Goal: Check status: Check status

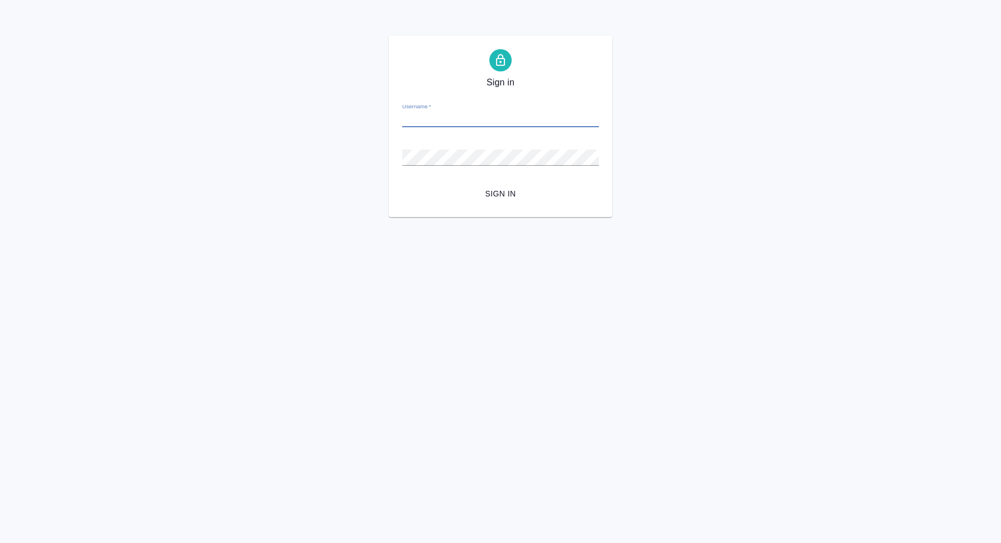
click at [464, 120] on input "Username   *" at bounding box center [500, 120] width 197 height 16
click at [478, 124] on input "Username   *" at bounding box center [500, 120] width 197 height 16
type input "v.koren@awatera.com"
click at [498, 193] on span "Sign in" at bounding box center [500, 194] width 179 height 14
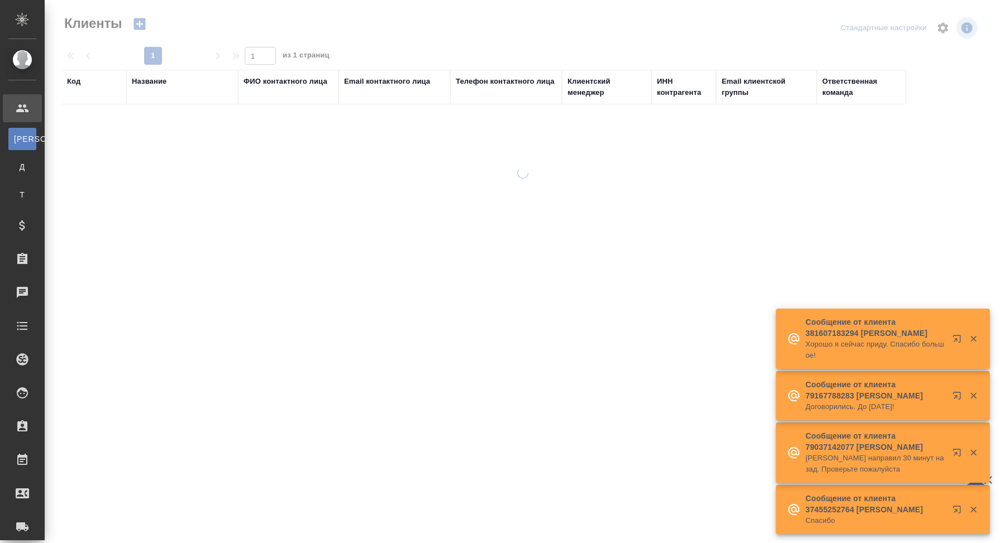
select select "RU"
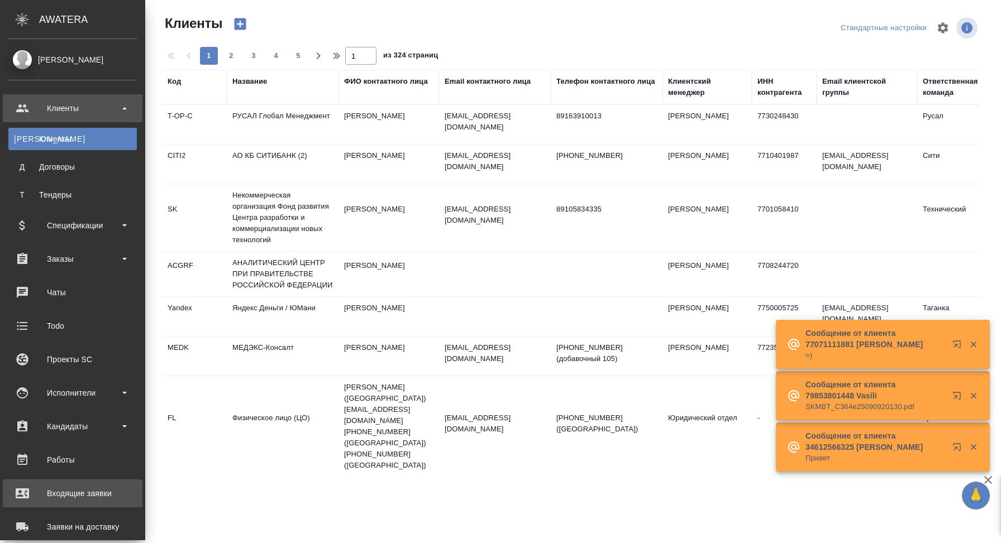
click at [86, 497] on div "Входящие заявки" at bounding box center [72, 493] width 128 height 17
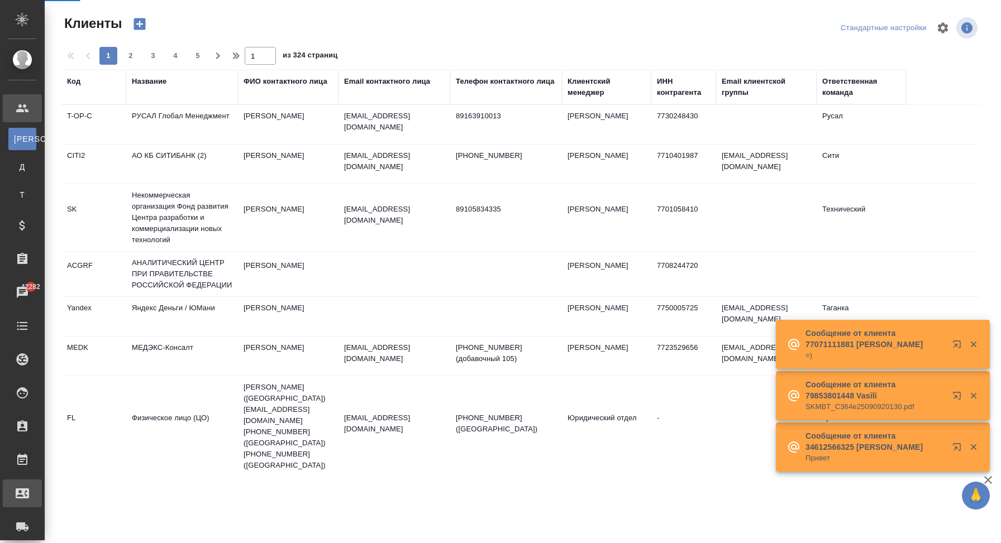
select select "RU"
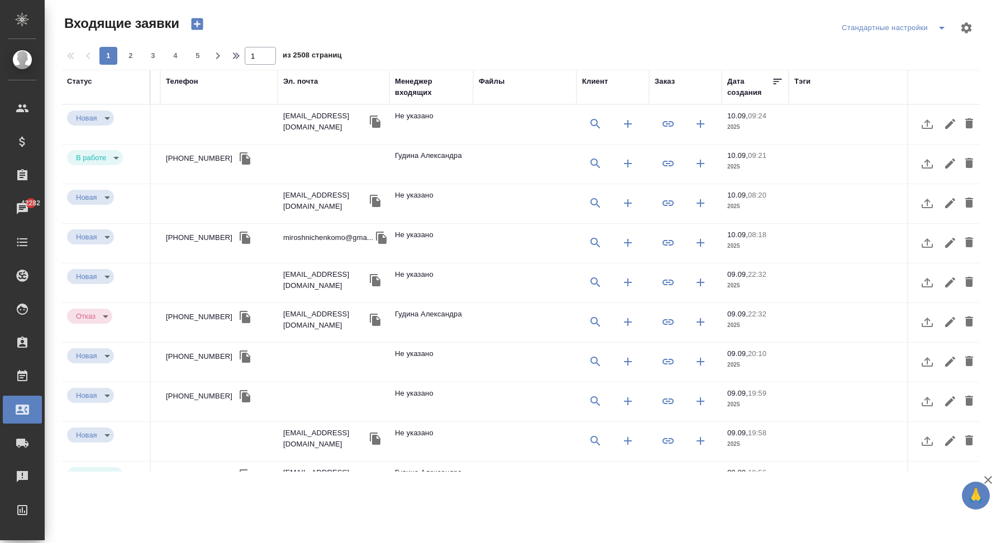
scroll to position [0, 556]
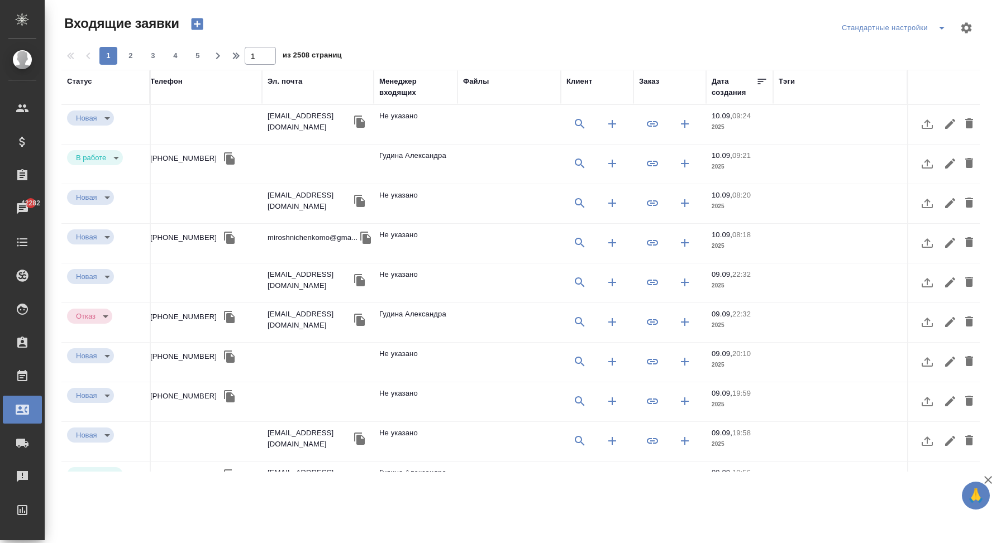
click at [654, 84] on div "Заказ" at bounding box center [649, 81] width 20 height 11
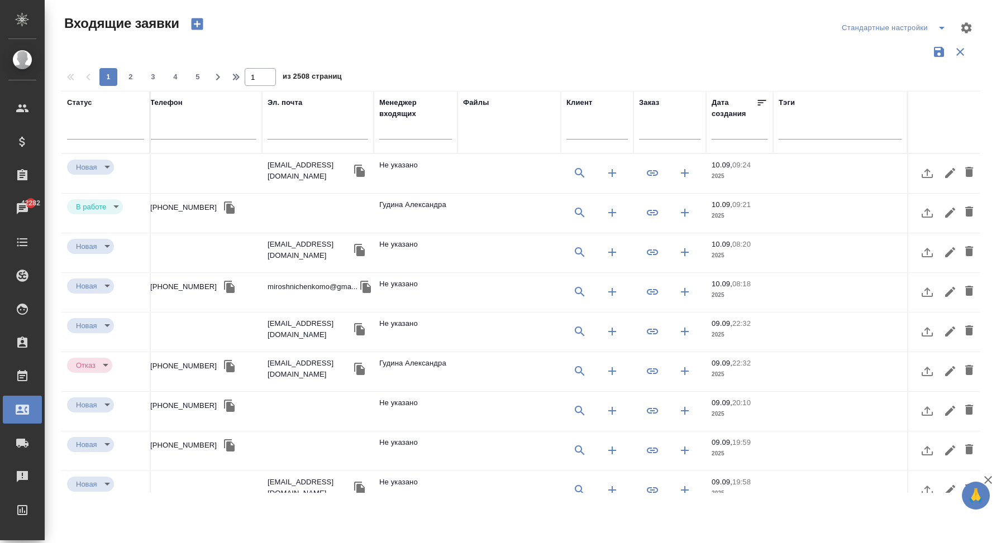
click at [657, 136] on input "text" at bounding box center [669, 132] width 61 height 14
paste input "T_FL-25764"
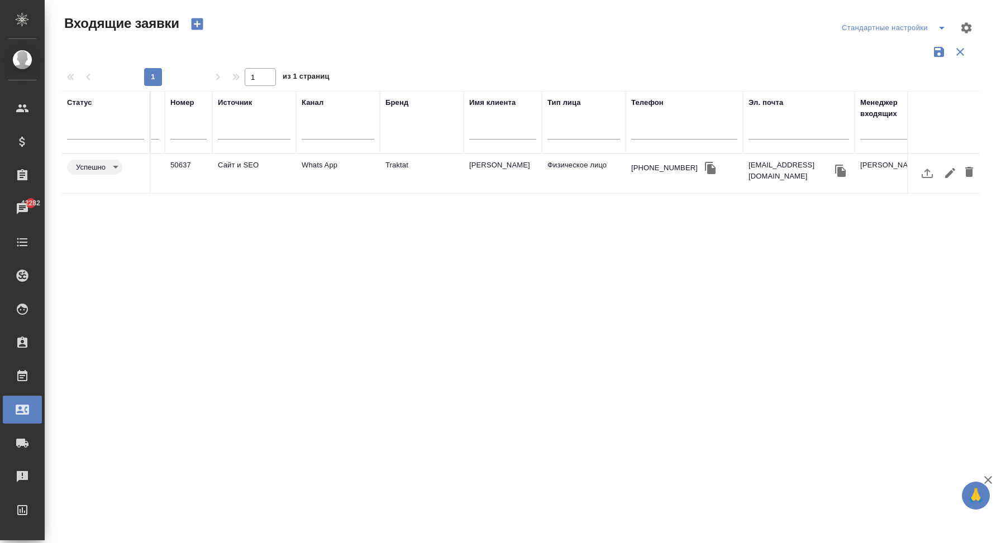
scroll to position [0, 0]
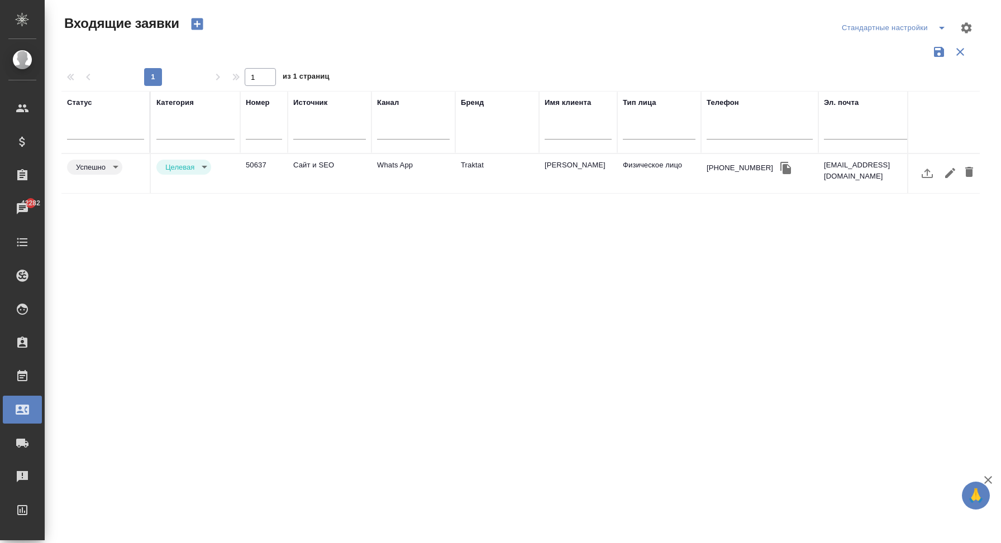
click at [349, 191] on td "Сайт и SEO" at bounding box center [330, 173] width 84 height 39
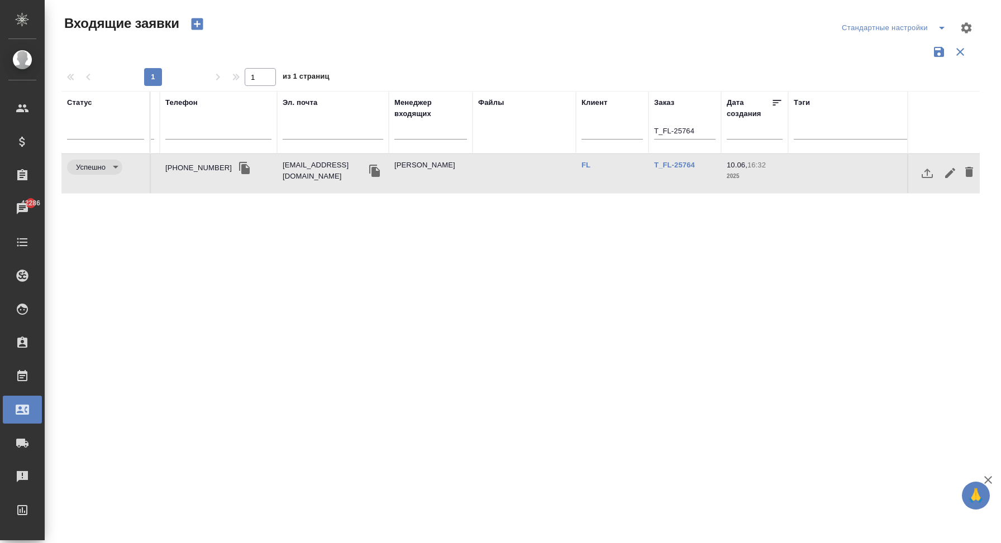
scroll to position [0, 556]
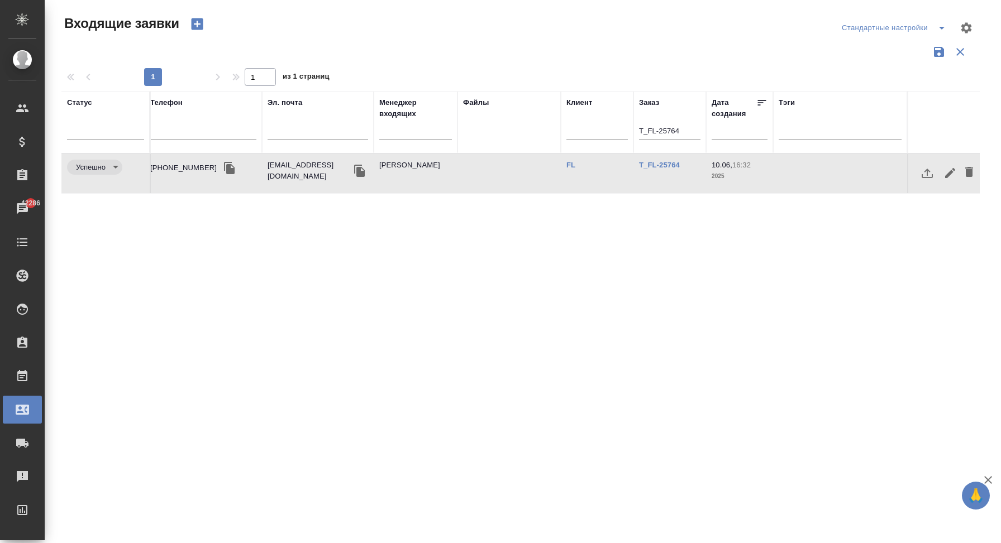
click at [658, 130] on input "T_FL-25764" at bounding box center [669, 132] width 61 height 14
paste input "S_FL_Loc-276"
type input "S_FL_Loc-276"
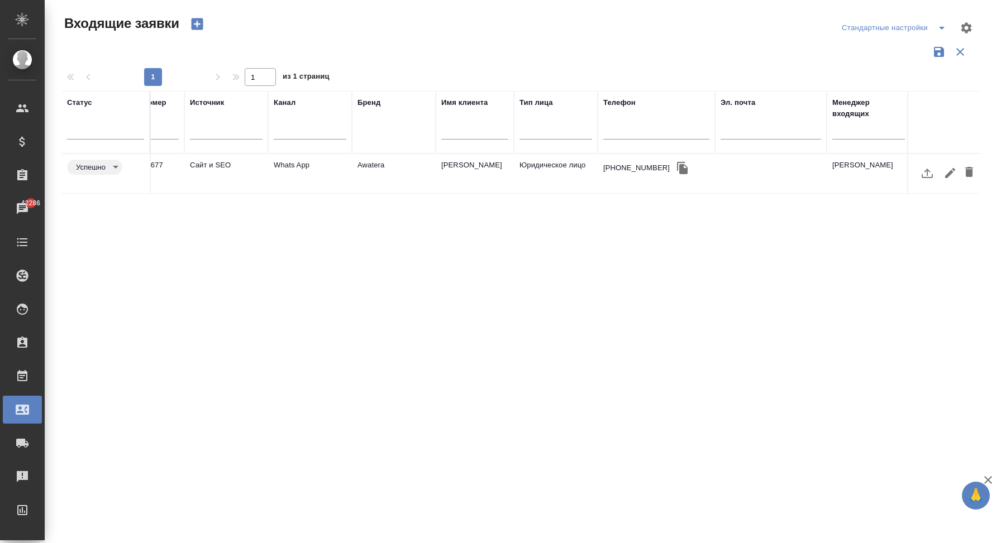
scroll to position [0, 0]
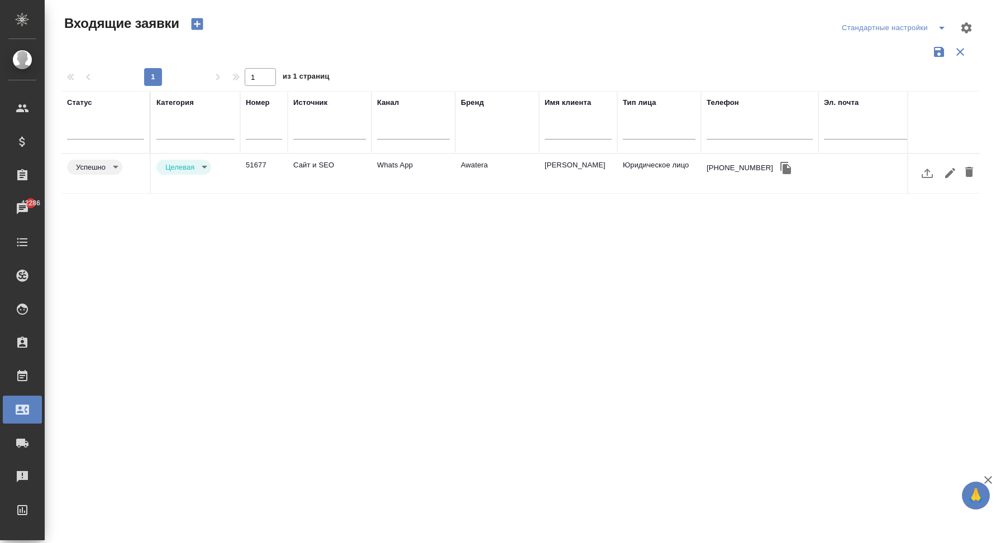
click at [369, 175] on td "Сайт и SEO" at bounding box center [330, 173] width 84 height 39
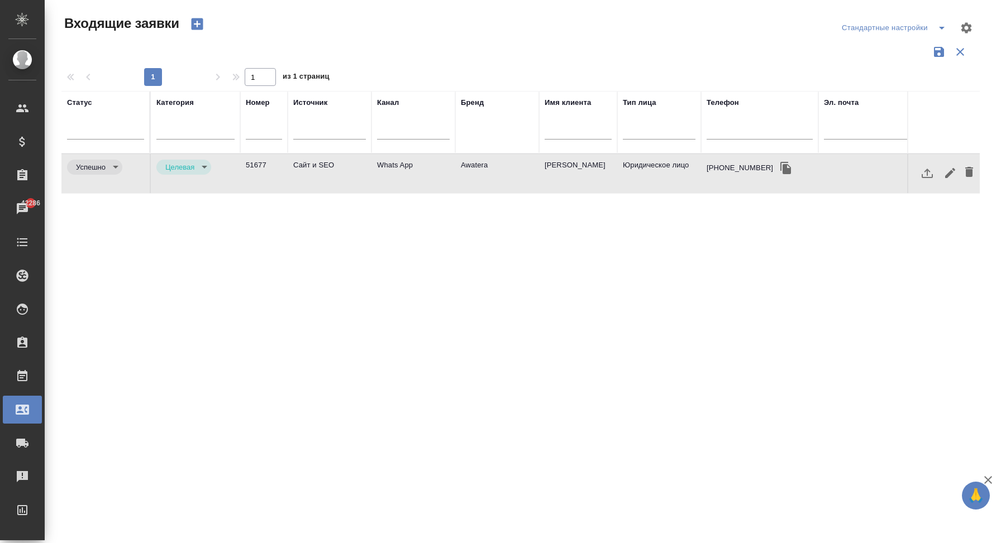
click at [369, 175] on td "Сайт и SEO" at bounding box center [330, 173] width 84 height 39
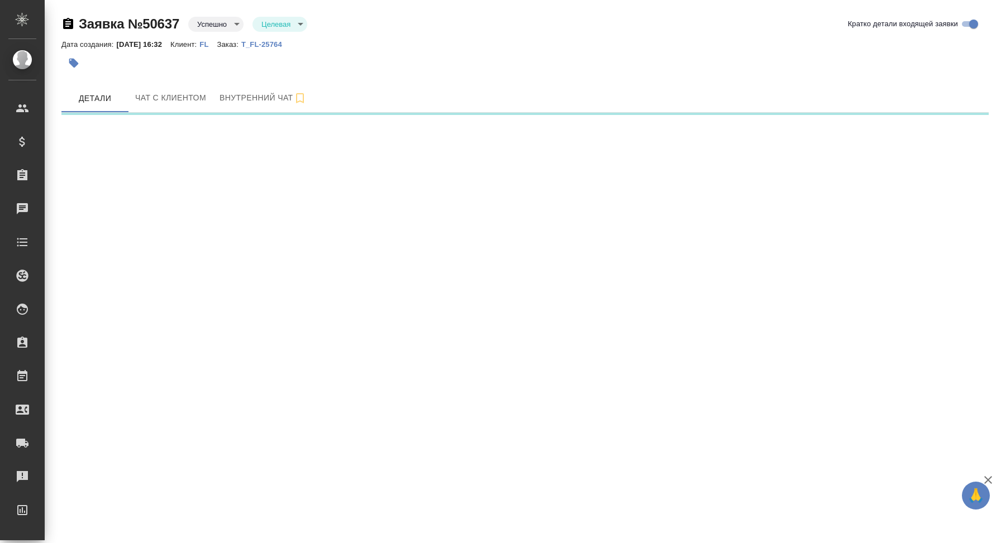
select select "RU"
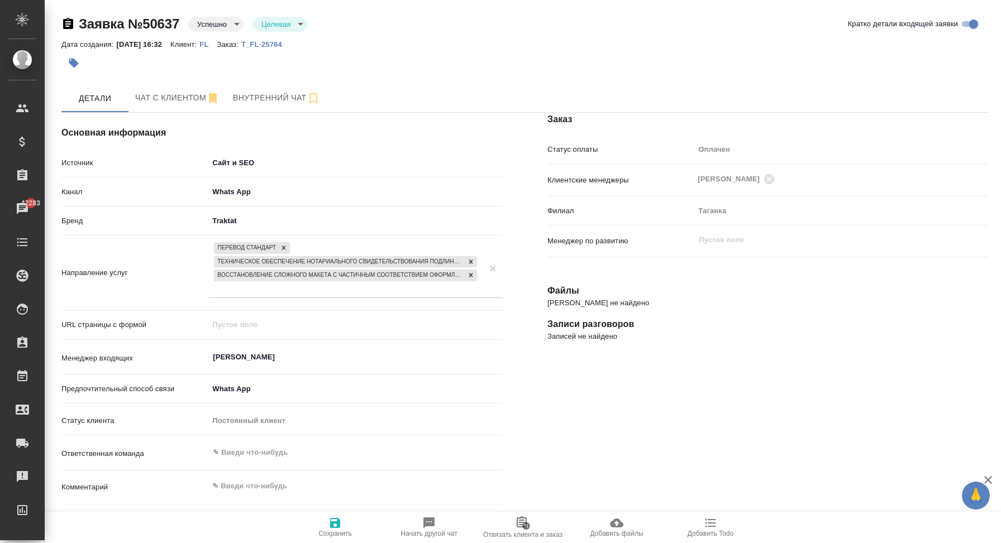
type textarea "x"
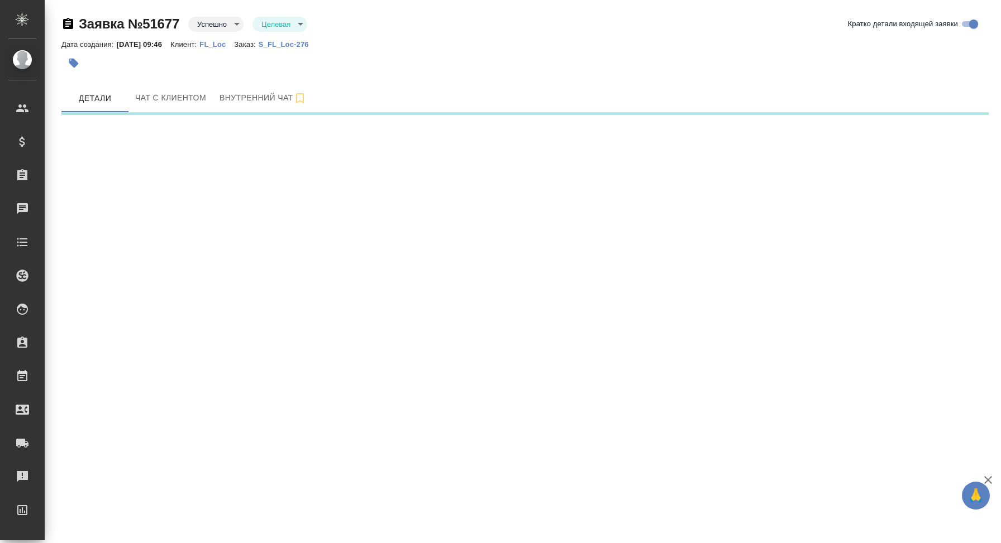
select select "RU"
select select "UA"
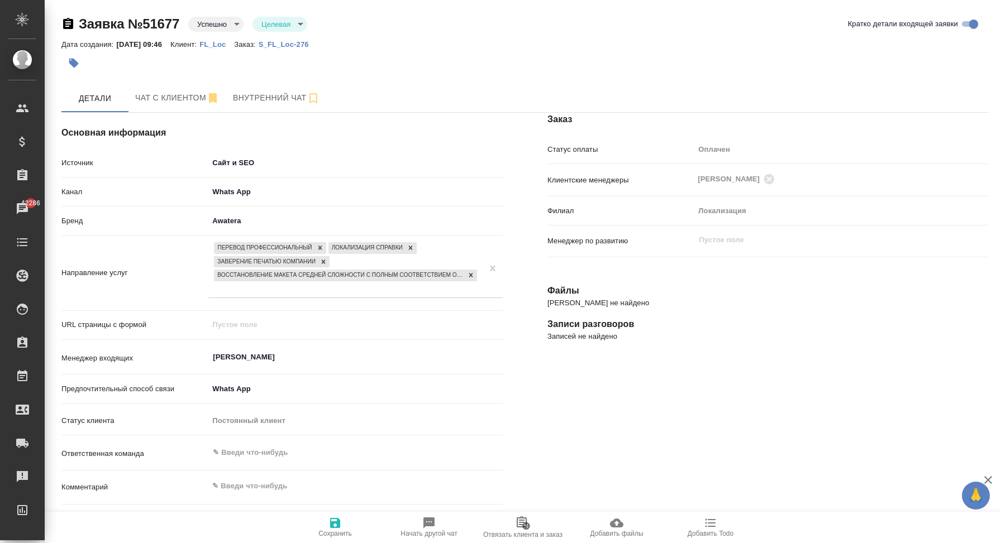
click at [224, 45] on p "FL_Loc" at bounding box center [216, 44] width 35 height 8
type textarea "x"
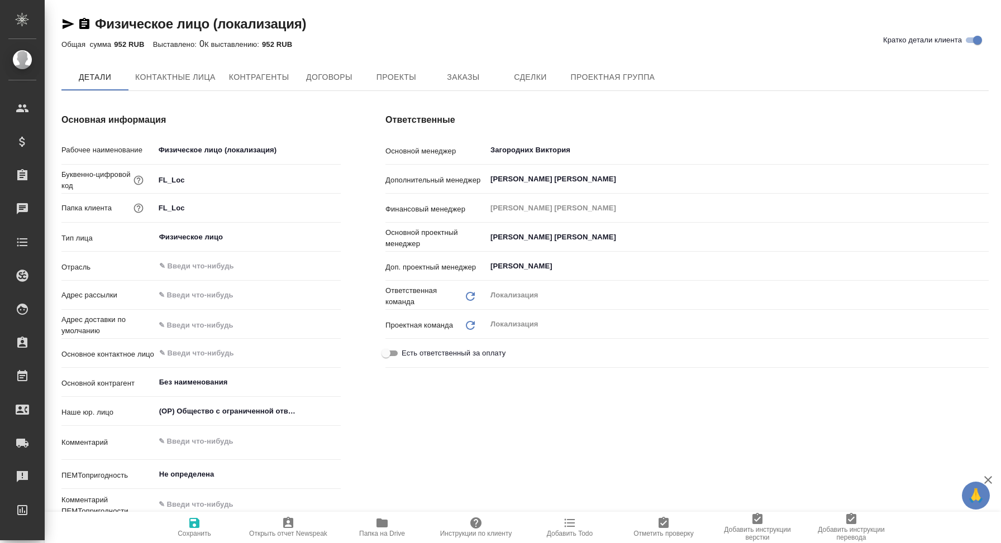
type textarea "x"
click at [488, 73] on span "Заказы" at bounding box center [463, 78] width 54 height 14
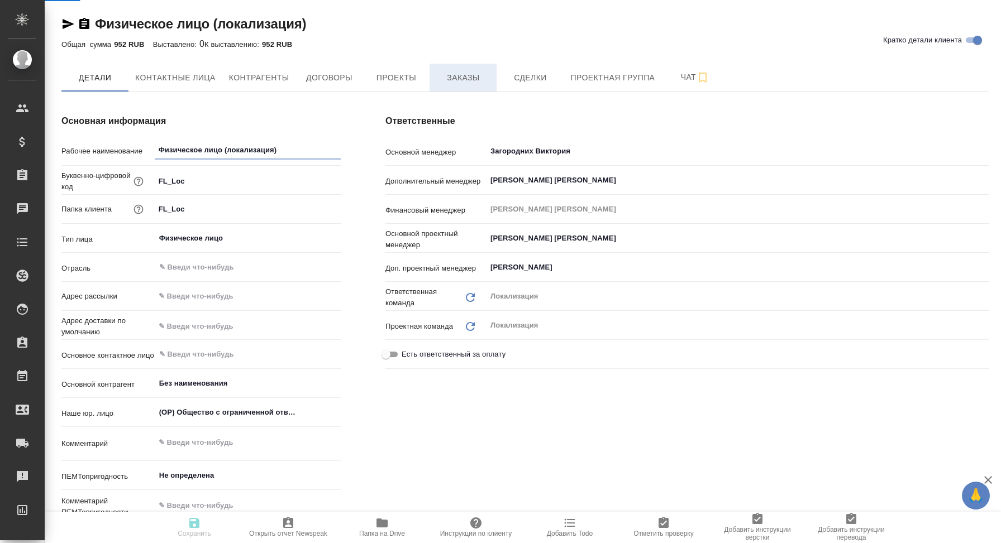
type textarea "x"
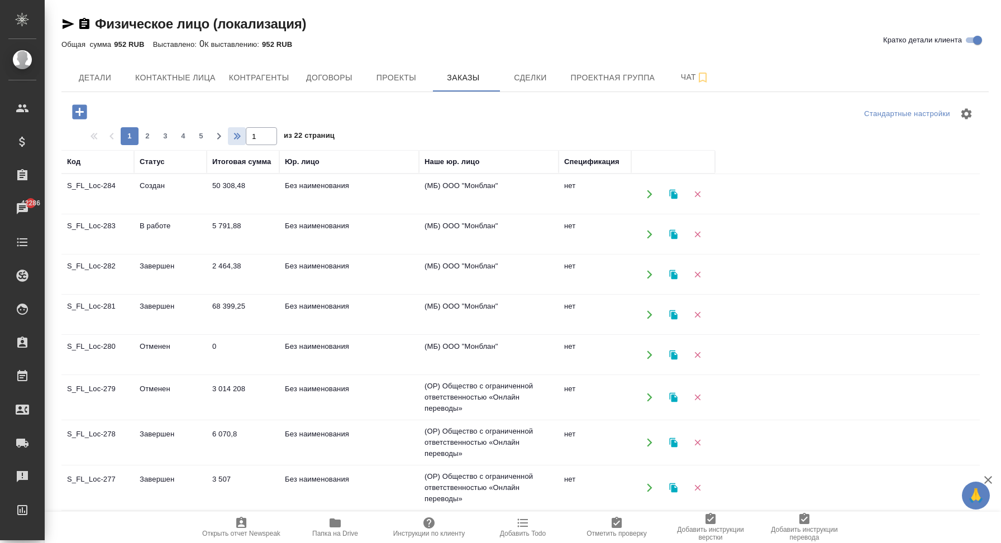
click at [234, 139] on icon "button" at bounding box center [238, 136] width 13 height 13
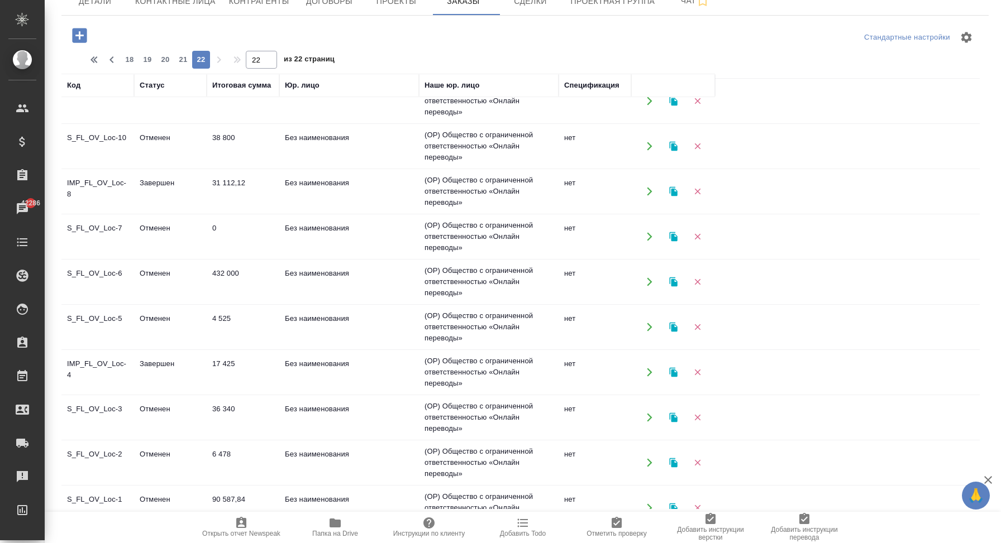
scroll to position [607, 0]
click at [159, 91] on th "Статус" at bounding box center [170, 85] width 73 height 23
click at [156, 84] on div "Статус" at bounding box center [152, 85] width 25 height 11
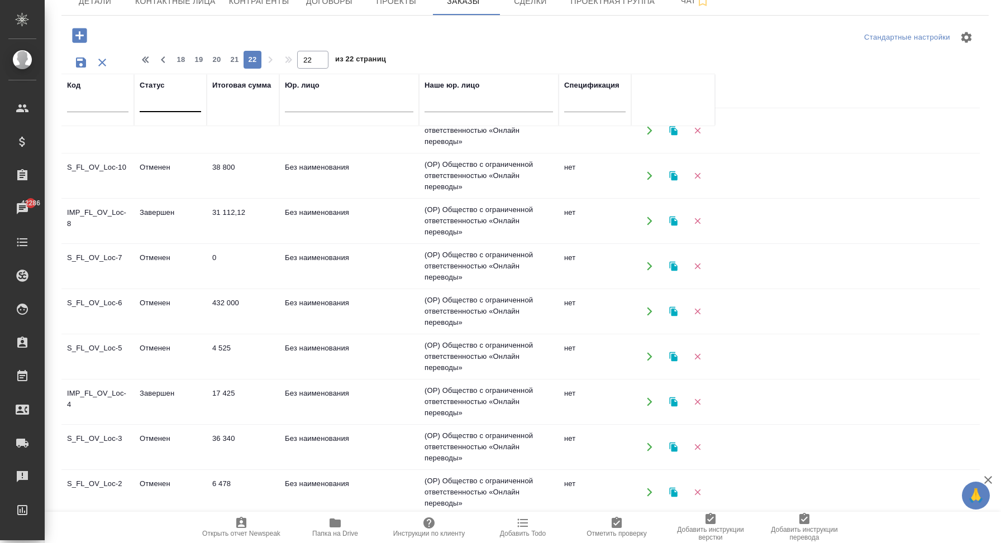
click at [159, 104] on div at bounding box center [170, 101] width 61 height 16
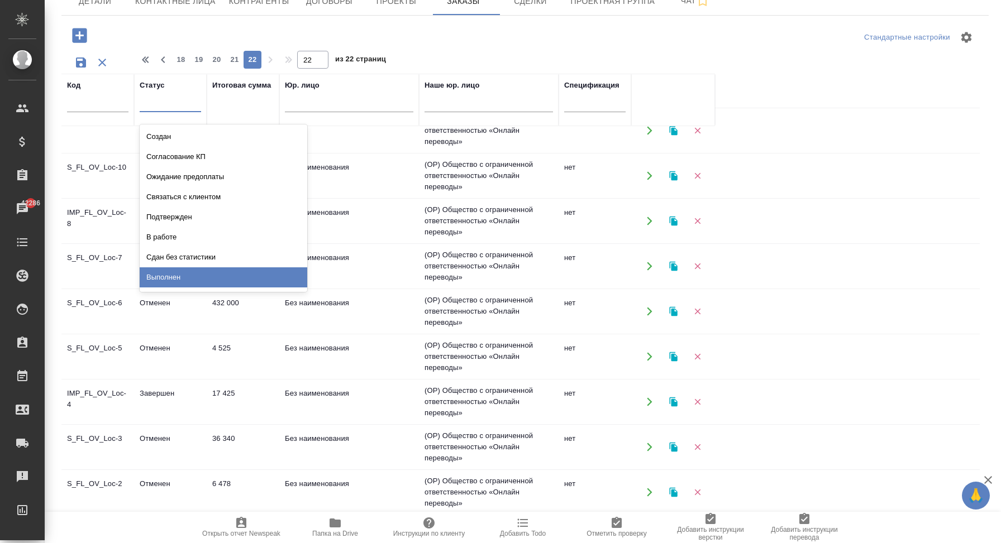
click at [192, 270] on div "Выполнен" at bounding box center [224, 278] width 168 height 20
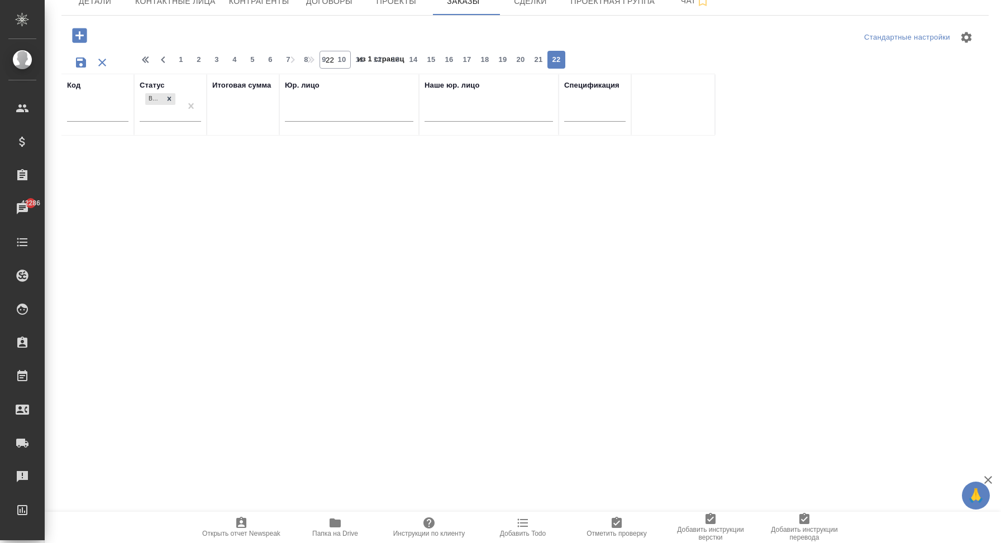
scroll to position [0, 0]
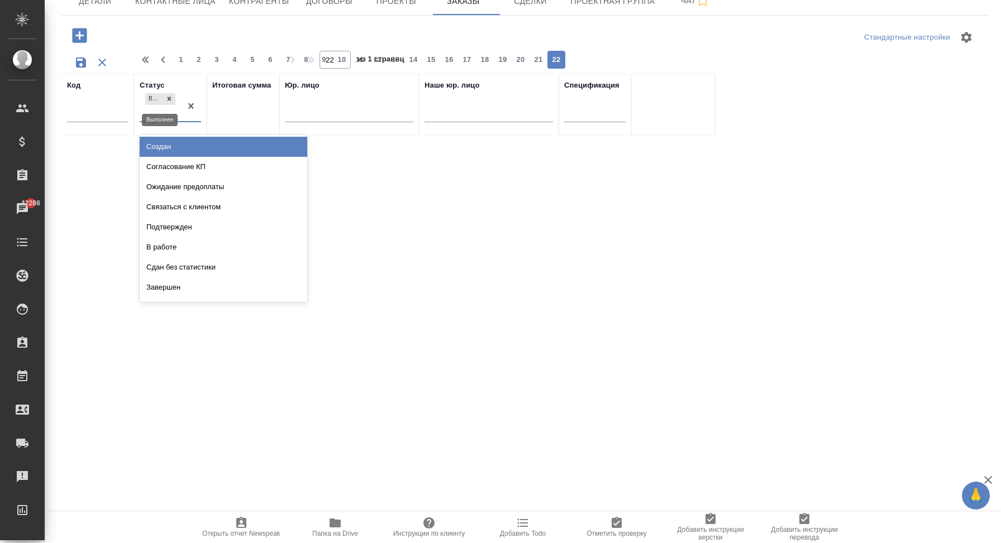
click at [161, 100] on div "Выполнен" at bounding box center [154, 99] width 18 height 12
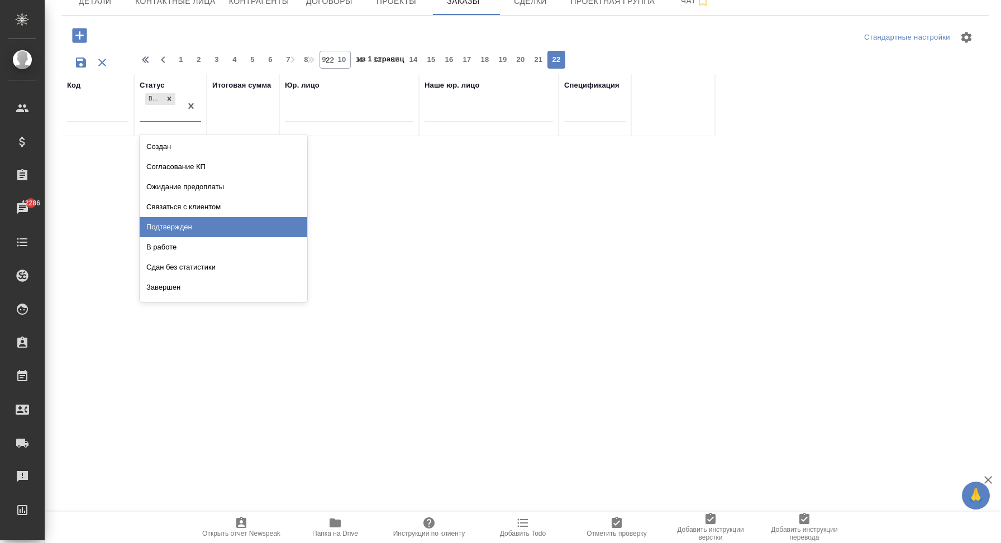
click at [201, 225] on div "Подтвержден" at bounding box center [224, 227] width 168 height 20
type input "1"
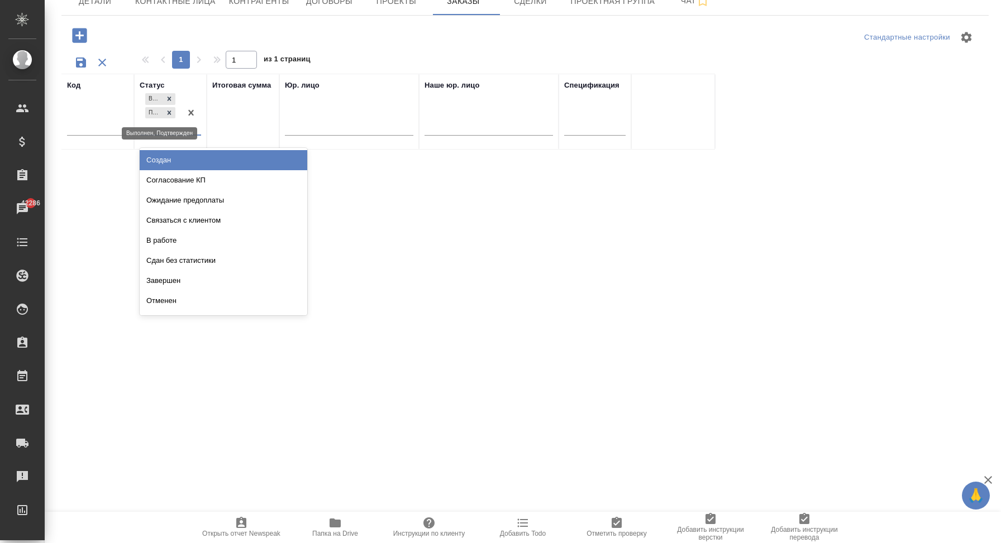
click at [155, 113] on div "Подтвержден" at bounding box center [154, 113] width 18 height 12
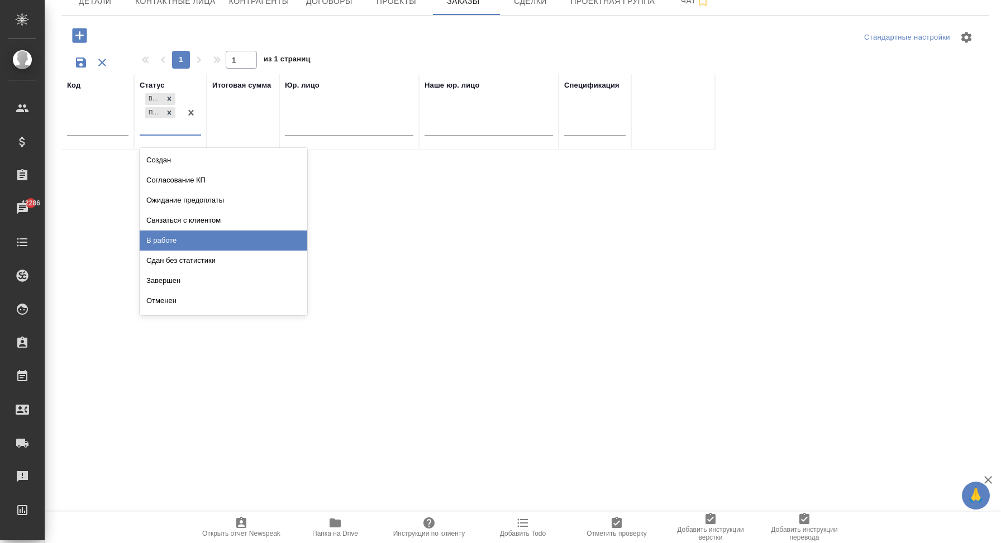
click at [180, 234] on div "В работе" at bounding box center [224, 241] width 168 height 20
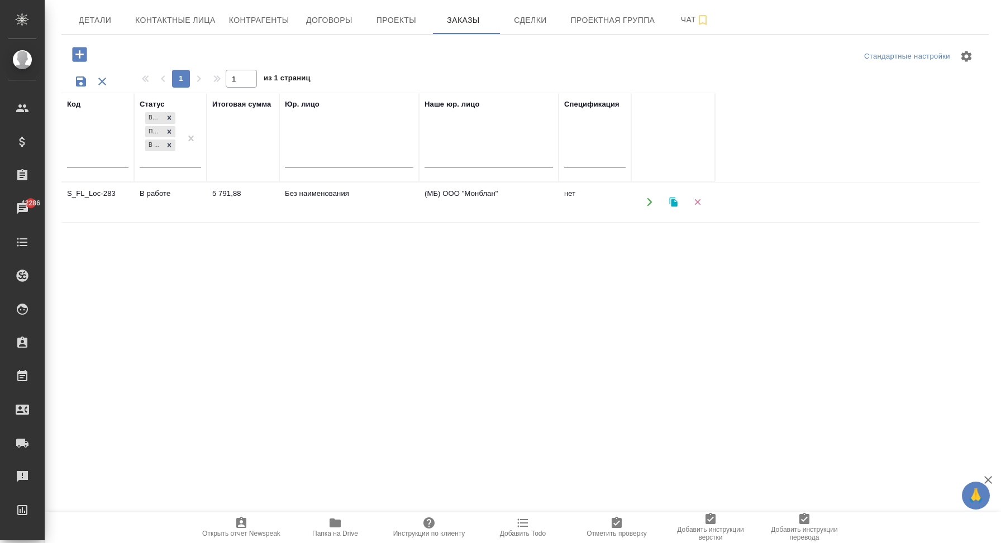
scroll to position [57, 0]
click at [165, 158] on div "Выполнен Подтвержден В работе" at bounding box center [160, 140] width 41 height 58
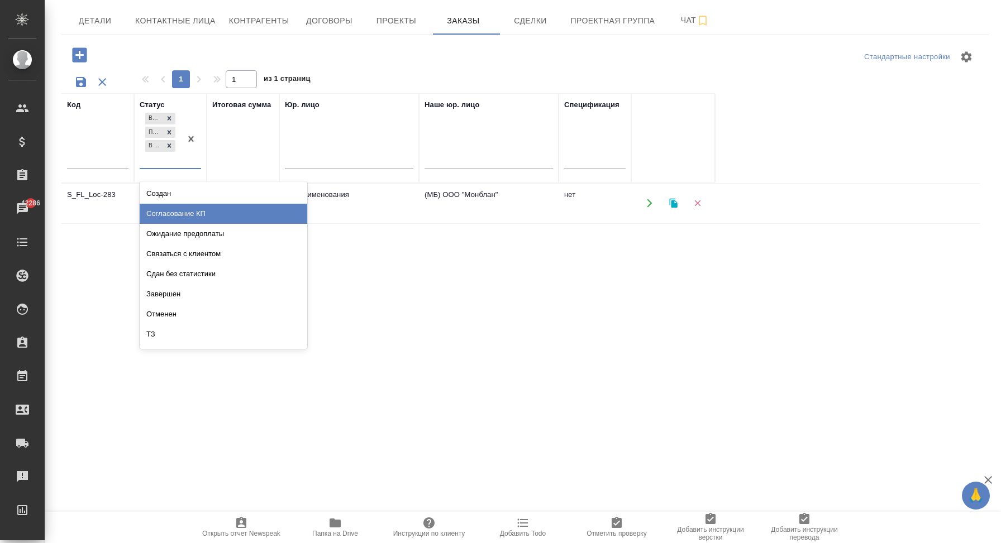
click at [222, 223] on div "Согласование КП" at bounding box center [224, 214] width 168 height 20
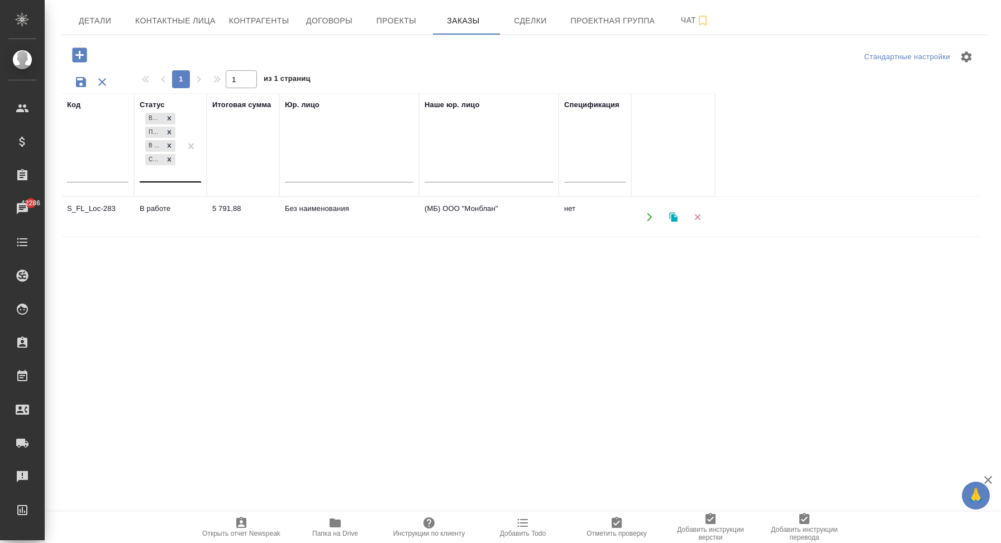
click at [188, 166] on div at bounding box center [191, 146] width 20 height 71
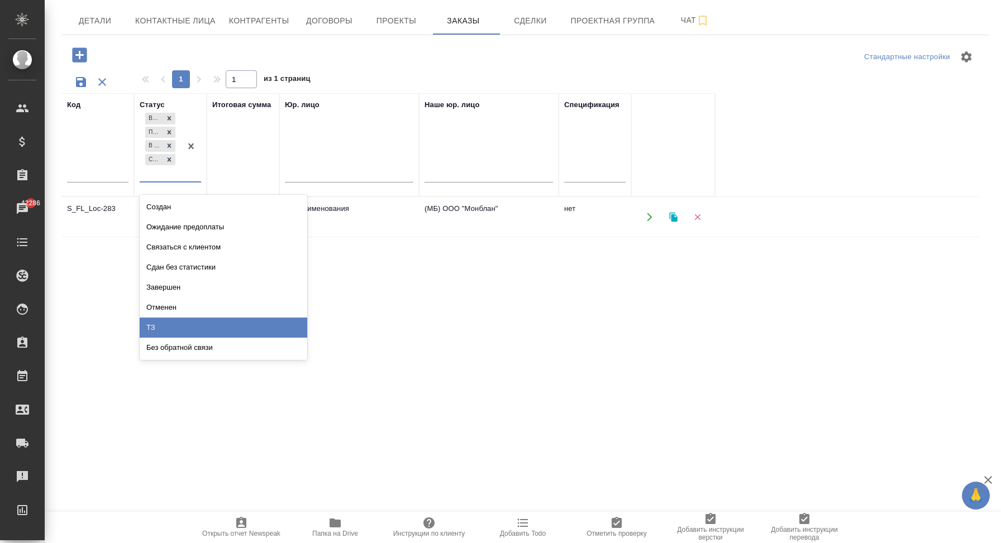
click at [184, 327] on div "ТЗ" at bounding box center [224, 328] width 168 height 20
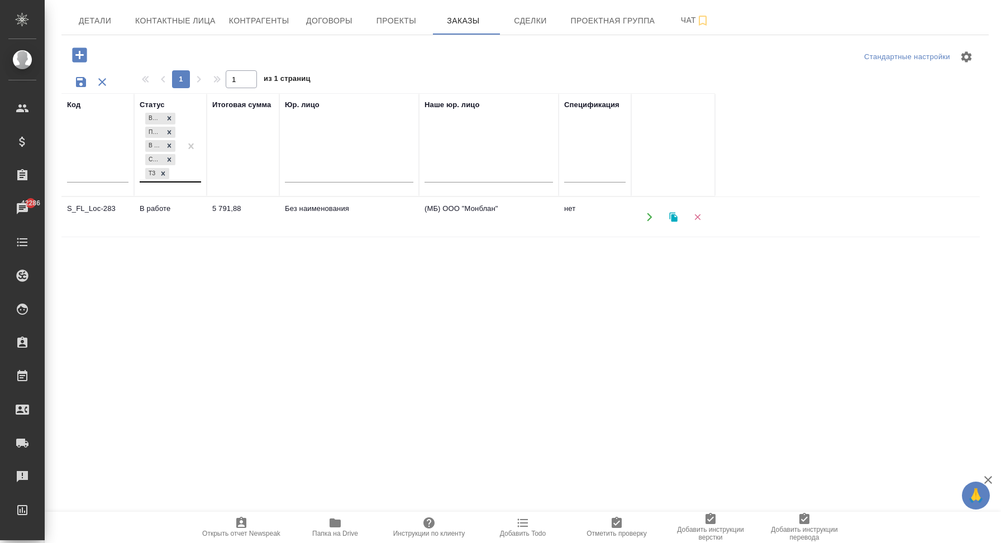
click at [178, 173] on div "Выполнен Подтвержден В работе Согласование КП ТЗ" at bounding box center [160, 146] width 41 height 71
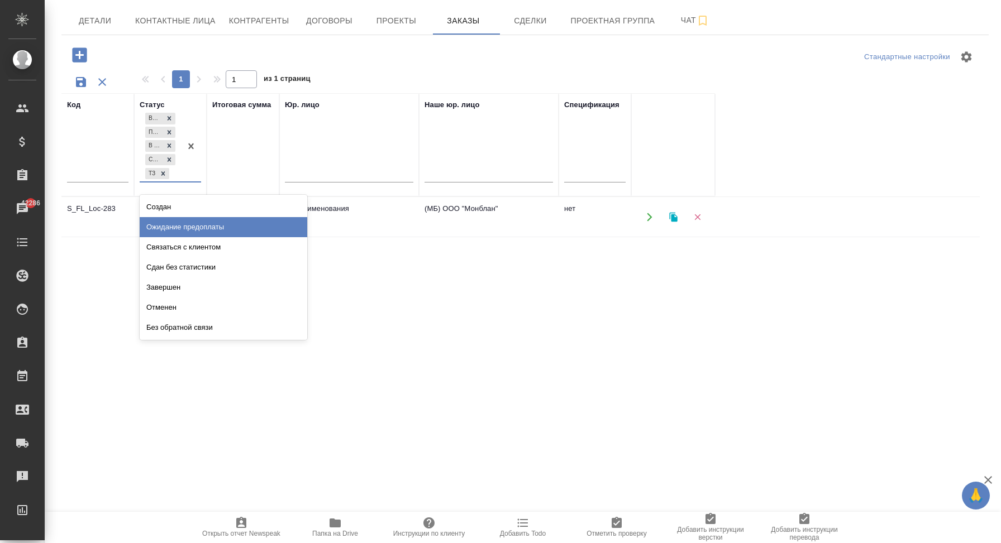
click at [220, 227] on div "Ожидание предоплаты" at bounding box center [224, 227] width 168 height 20
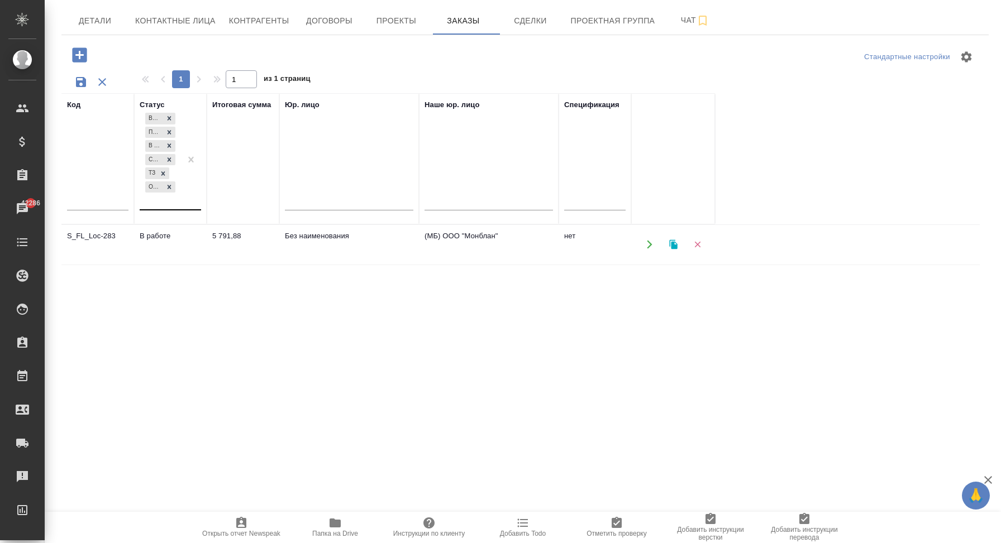
click at [185, 183] on div at bounding box center [191, 160] width 20 height 99
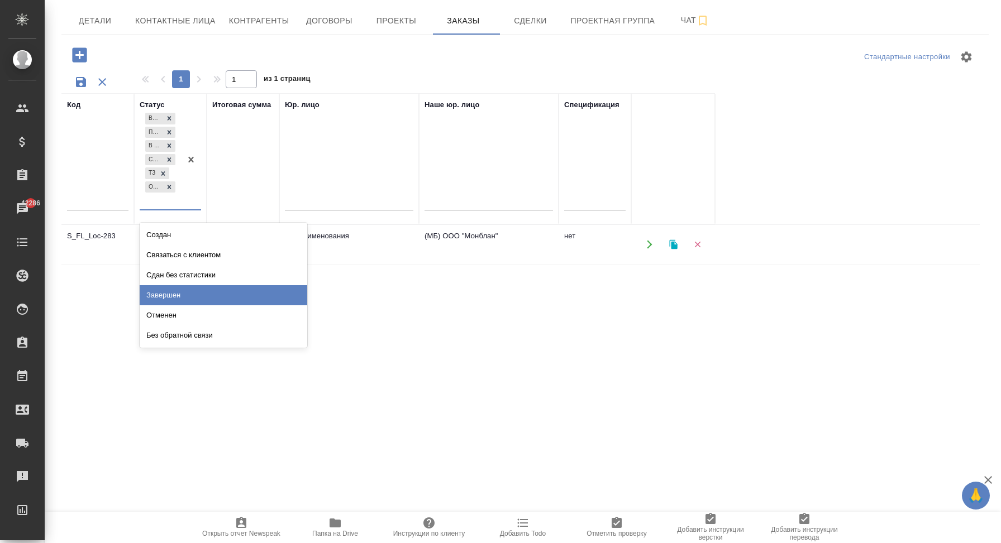
click at [409, 266] on div "Код Статус option Завершен focused, 9 of 12. 6 results available. Use Up and Do…" at bounding box center [520, 311] width 918 height 436
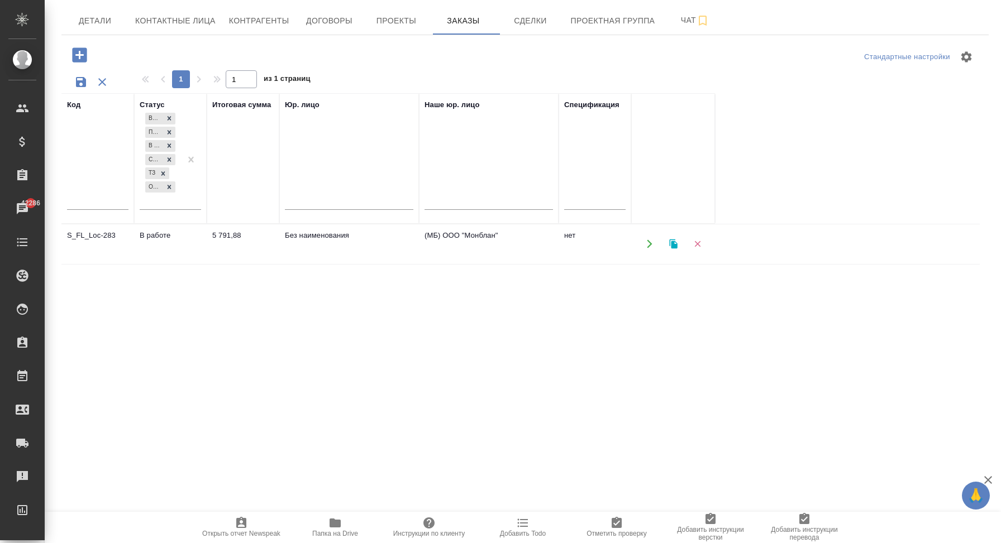
click at [351, 242] on td "Без наименования" at bounding box center [349, 244] width 140 height 39
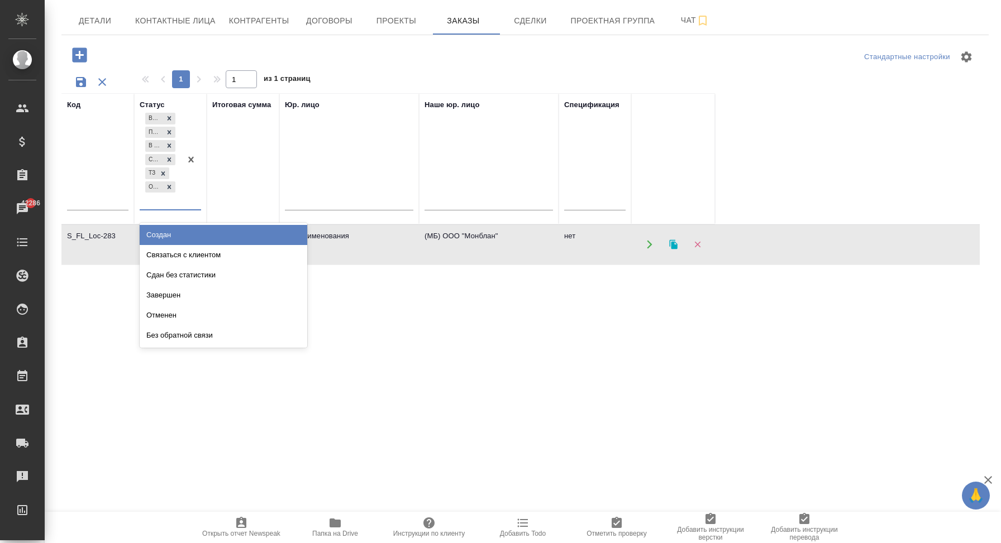
click at [171, 207] on div "Выполнен Подтвержден В работе Согласование КП ТЗ Ожидание предоплаты" at bounding box center [160, 160] width 41 height 99
click at [211, 255] on div "Связаться с клиентом" at bounding box center [224, 255] width 168 height 20
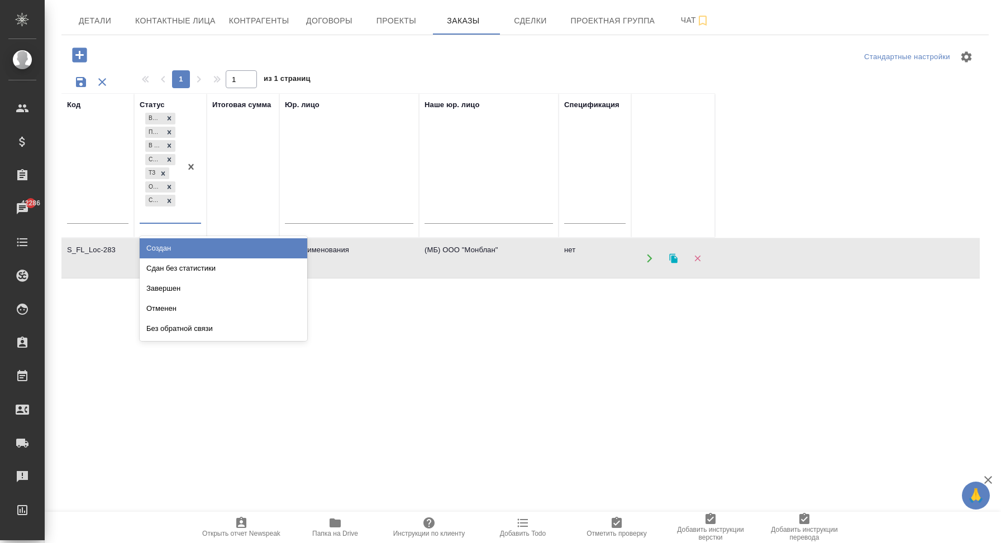
click at [191, 219] on div at bounding box center [191, 167] width 20 height 112
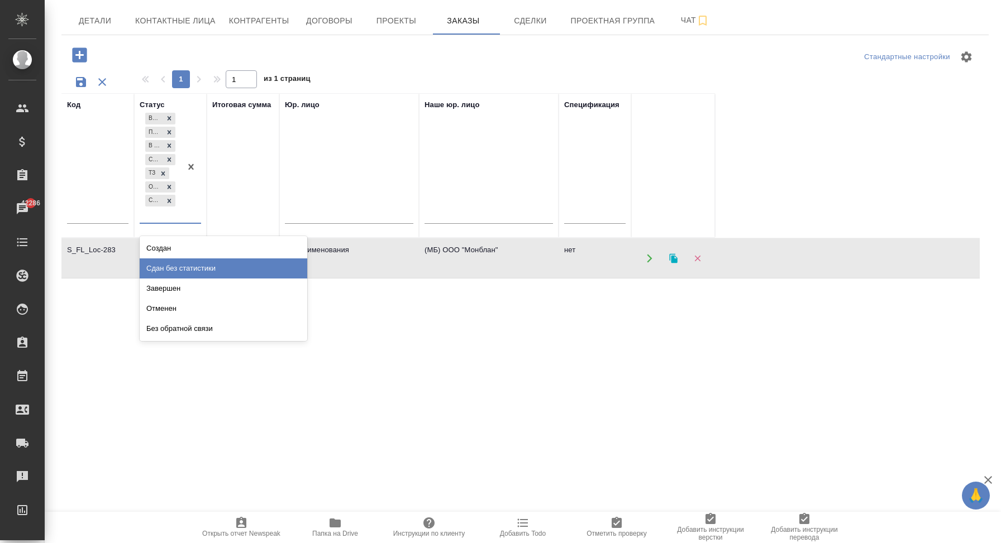
click at [247, 260] on div "Сдан без статистики" at bounding box center [224, 269] width 168 height 20
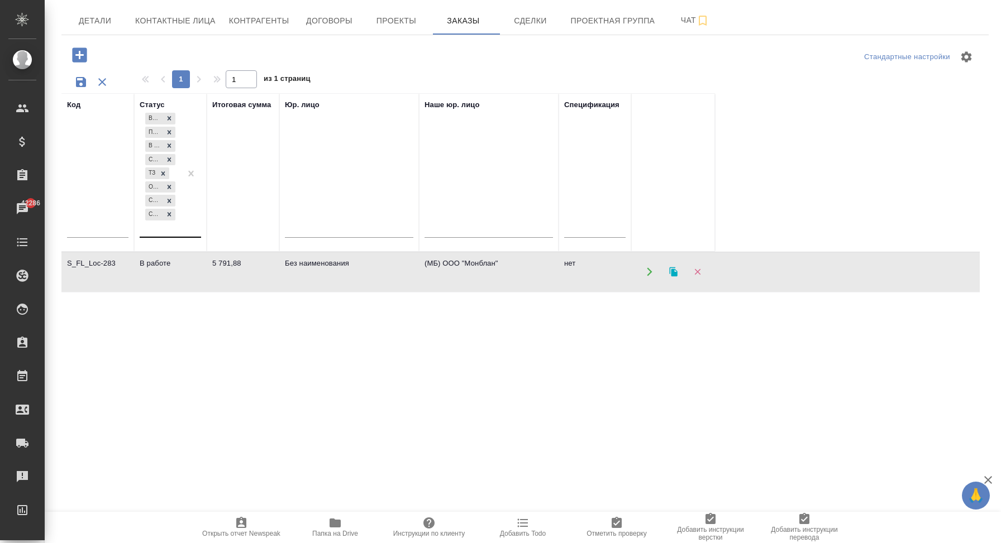
click at [192, 229] on div at bounding box center [191, 174] width 20 height 126
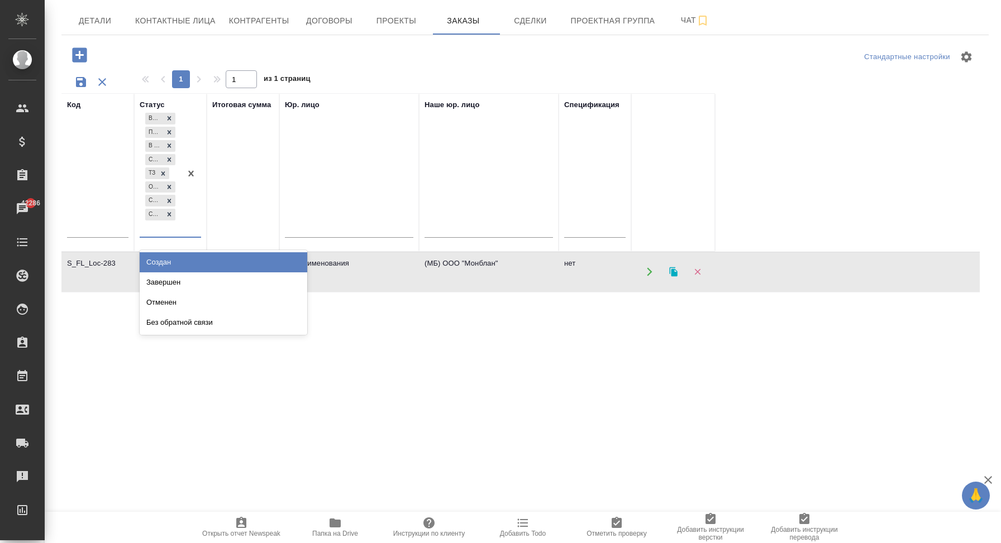
click at [265, 263] on div "Создан" at bounding box center [224, 262] width 168 height 20
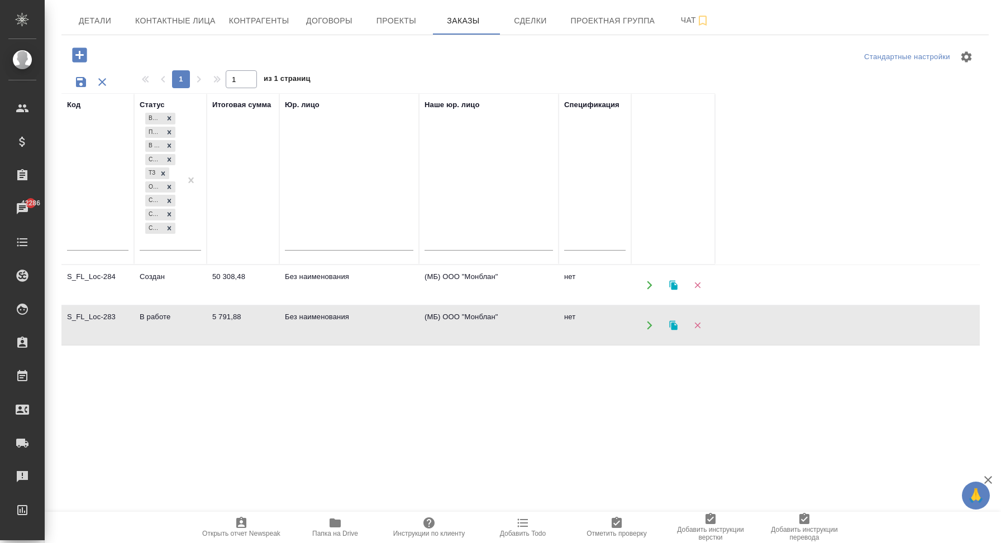
click at [206, 388] on div "Код Статус Выполнен Подтвержден В работе Согласование КП ТЗ Ожидание предоплаты…" at bounding box center [520, 311] width 918 height 436
click at [178, 287] on td "Создан" at bounding box center [170, 285] width 73 height 39
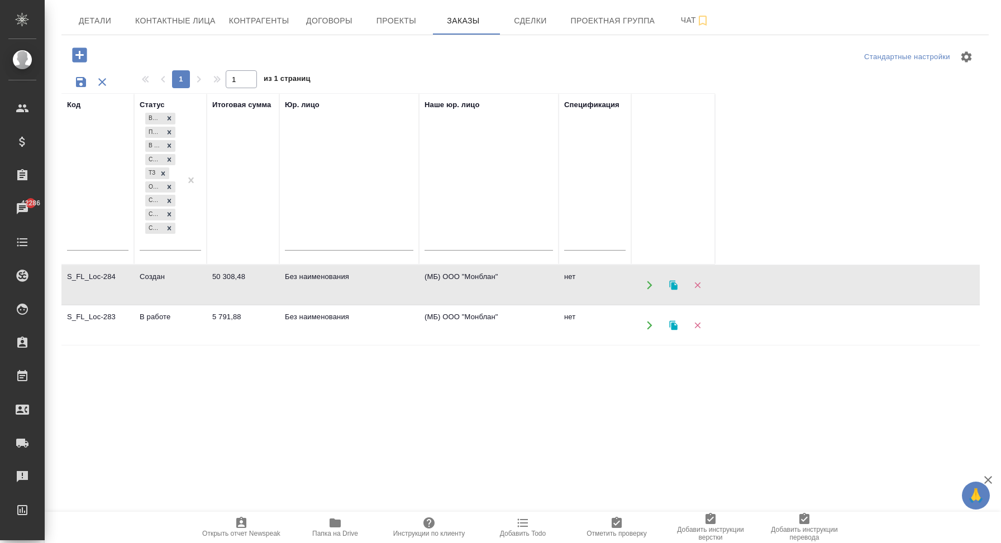
click at [178, 287] on td "Создан" at bounding box center [170, 285] width 73 height 39
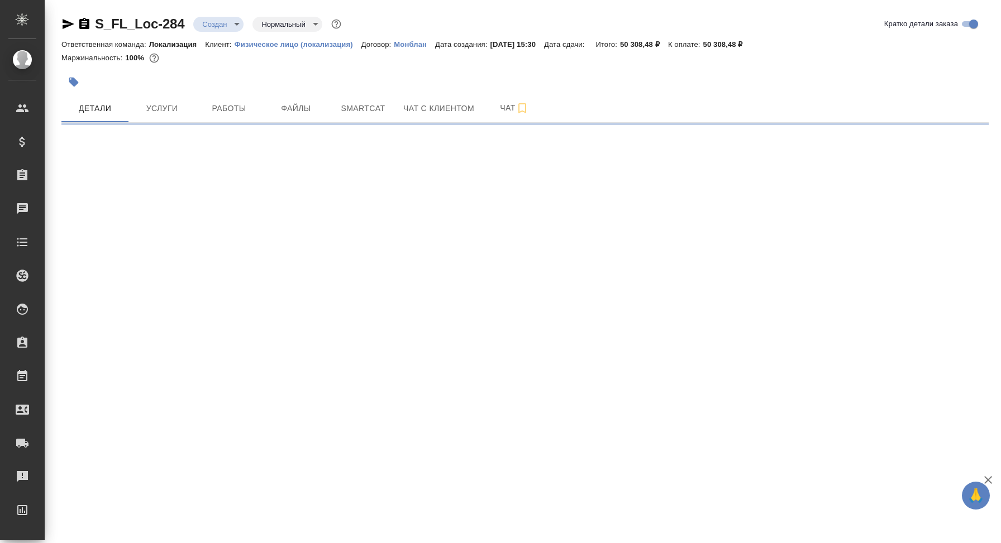
select select "RU"
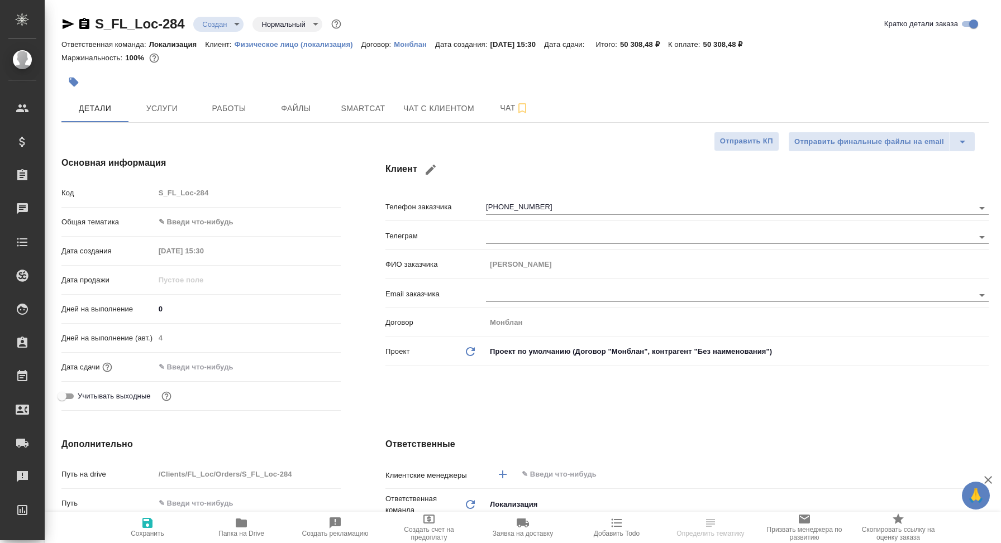
type textarea "x"
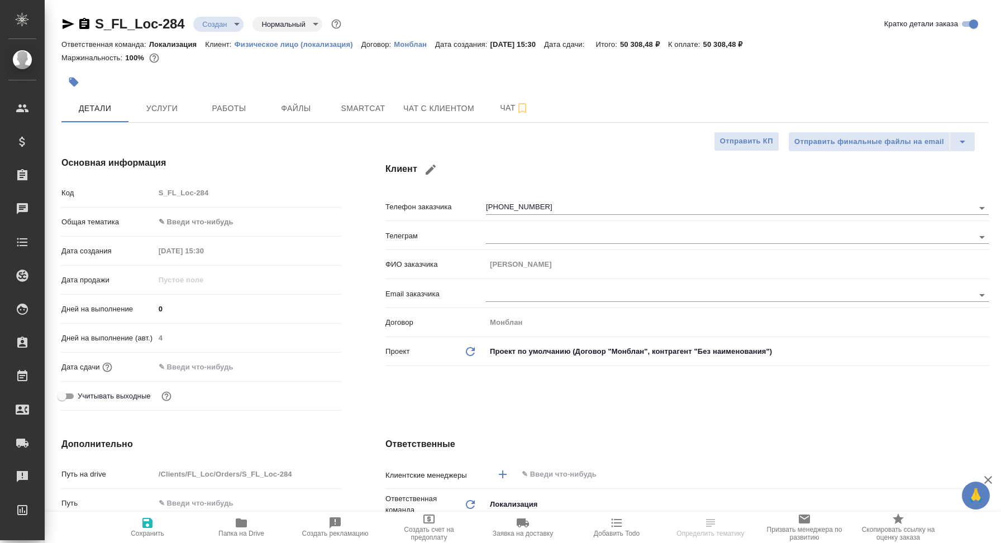
type textarea "x"
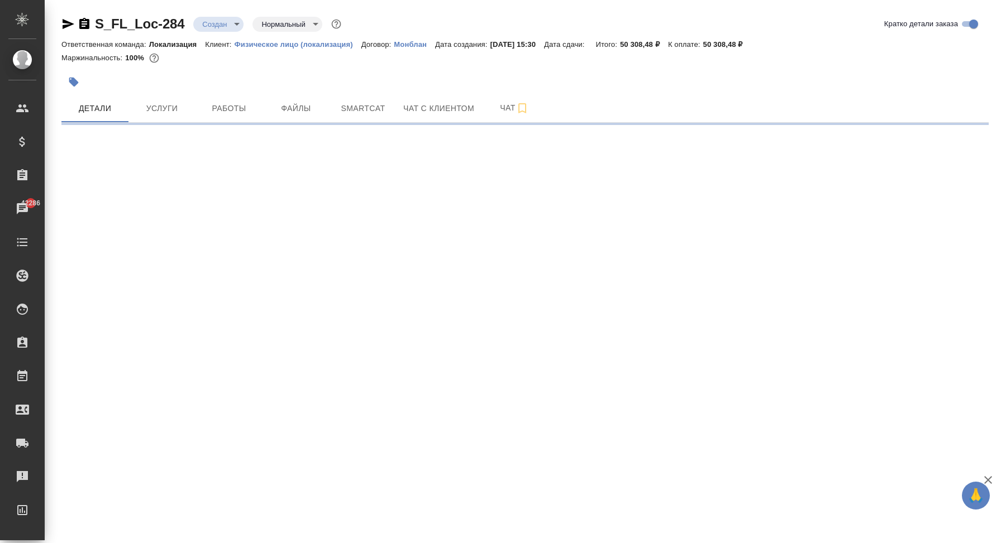
select select "RU"
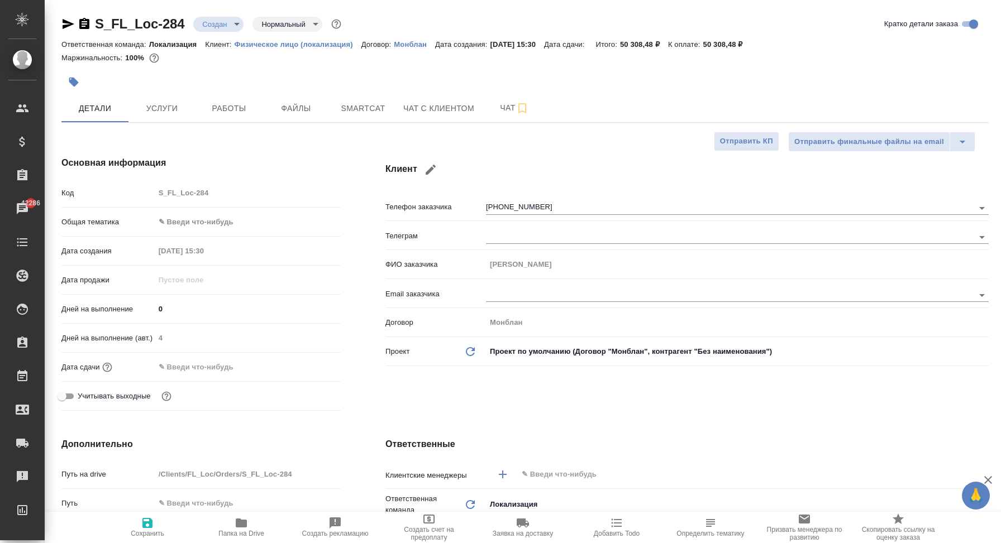
type textarea "x"
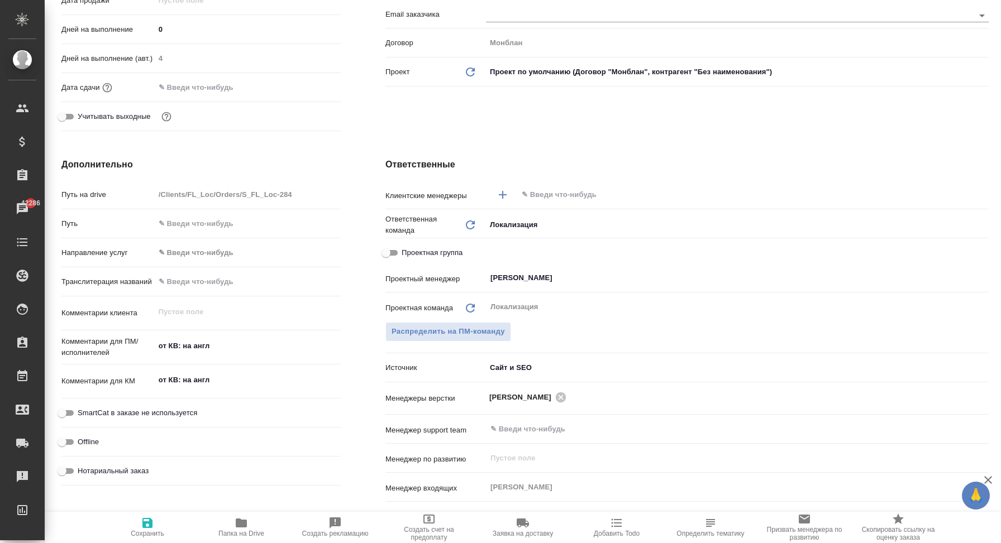
scroll to position [290, 0]
